Goal: Navigation & Orientation: Find specific page/section

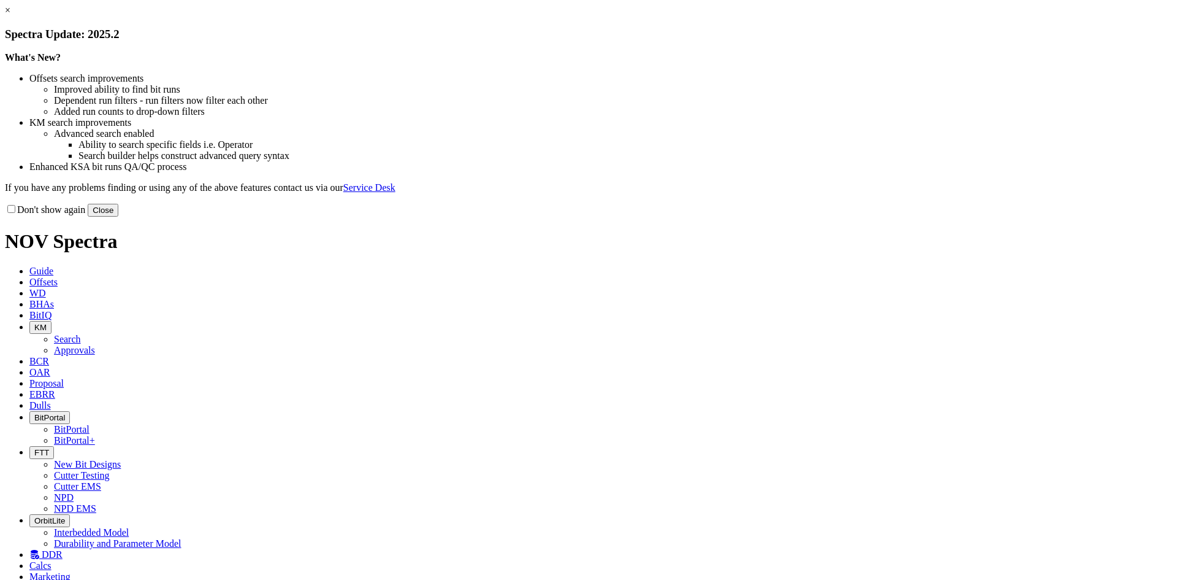
click at [118, 216] on button "Close" at bounding box center [103, 210] width 31 height 13
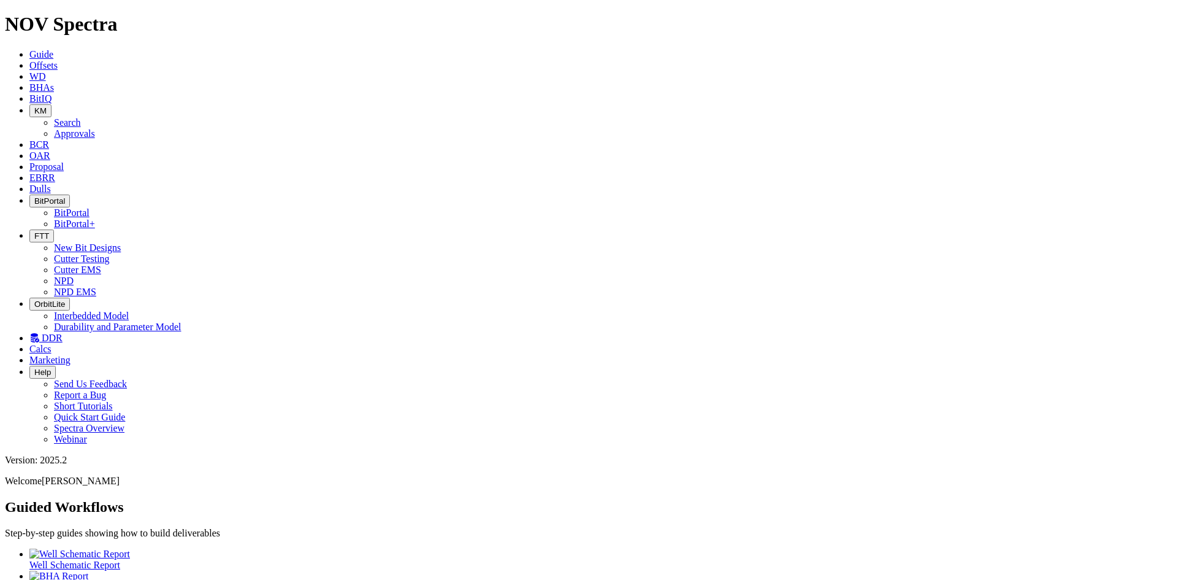
click at [29, 183] on icon at bounding box center [29, 188] width 0 height 10
click at [52, 93] on link "BitIQ" at bounding box center [40, 98] width 22 height 10
click at [34, 106] on icon "button" at bounding box center [34, 110] width 0 height 9
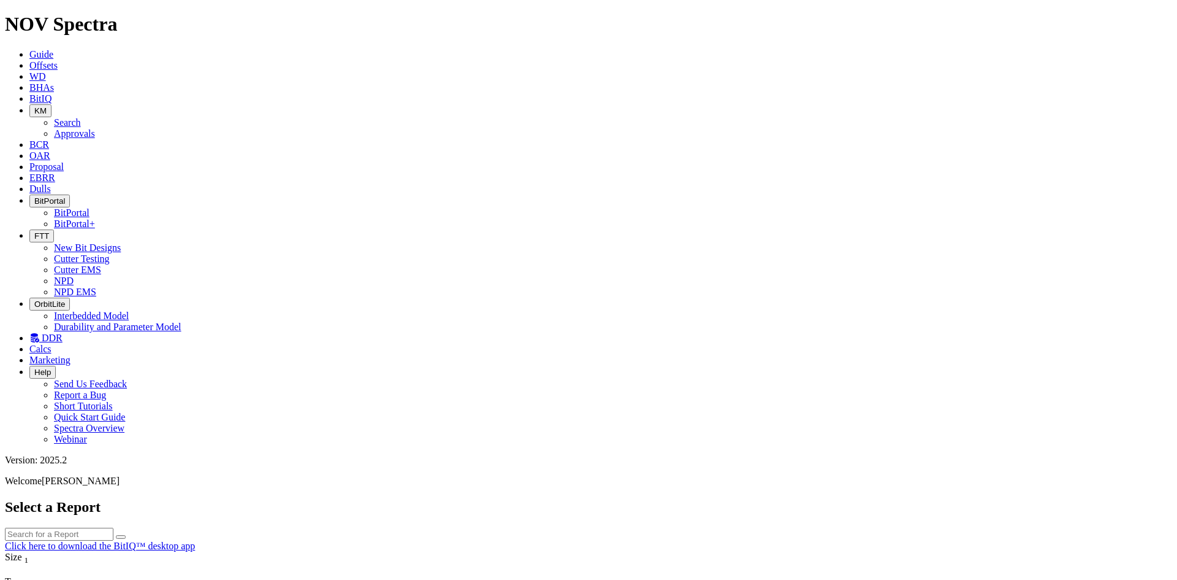
click at [81, 117] on link "Search" at bounding box center [67, 122] width 27 height 10
click at [126, 579] on button "button" at bounding box center [121, 585] width 10 height 4
type input "[DATE]"
click at [29, 150] on icon at bounding box center [29, 155] width 0 height 10
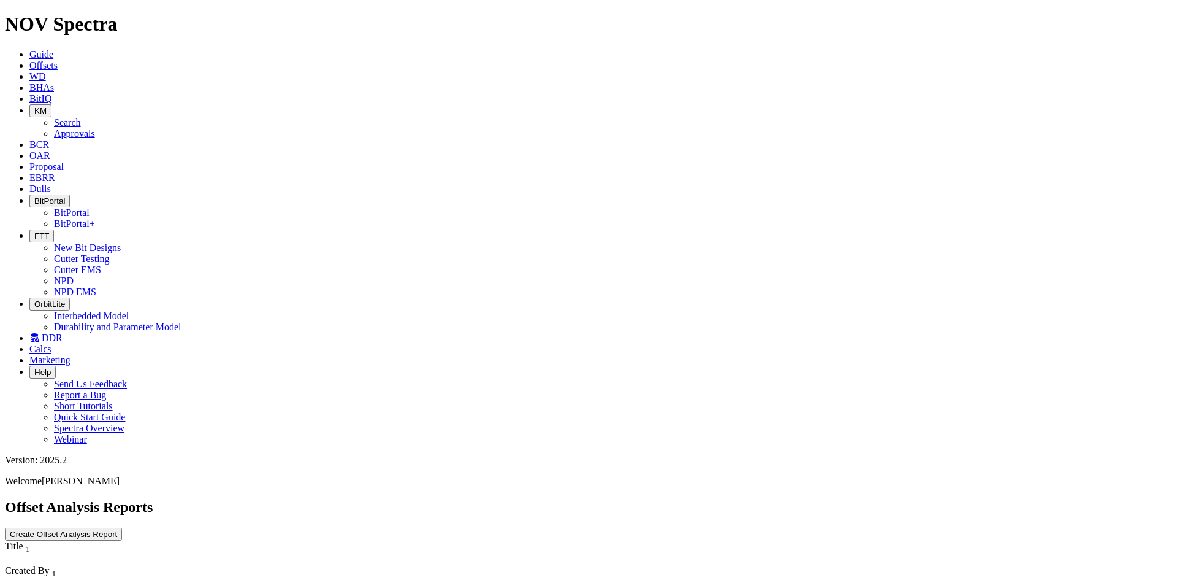
click at [64, 161] on span "Proposal" at bounding box center [46, 166] width 34 height 10
click at [55, 172] on span "EBRR" at bounding box center [42, 177] width 26 height 10
click at [51, 183] on span "Dulls" at bounding box center [39, 188] width 21 height 10
click at [63, 332] on span "DDR" at bounding box center [52, 337] width 21 height 10
